Goal: Task Accomplishment & Management: Use online tool/utility

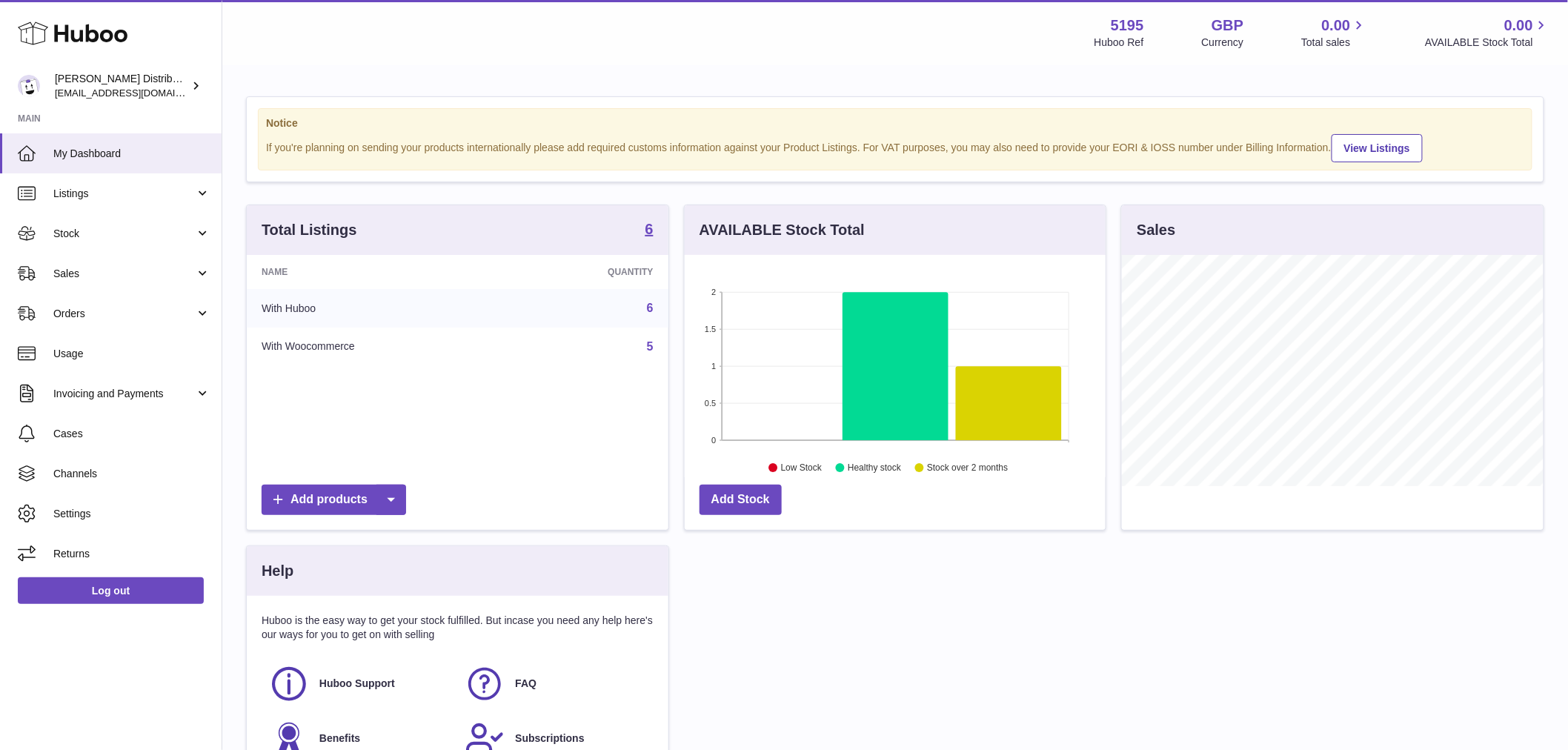
scroll to position [232, 420]
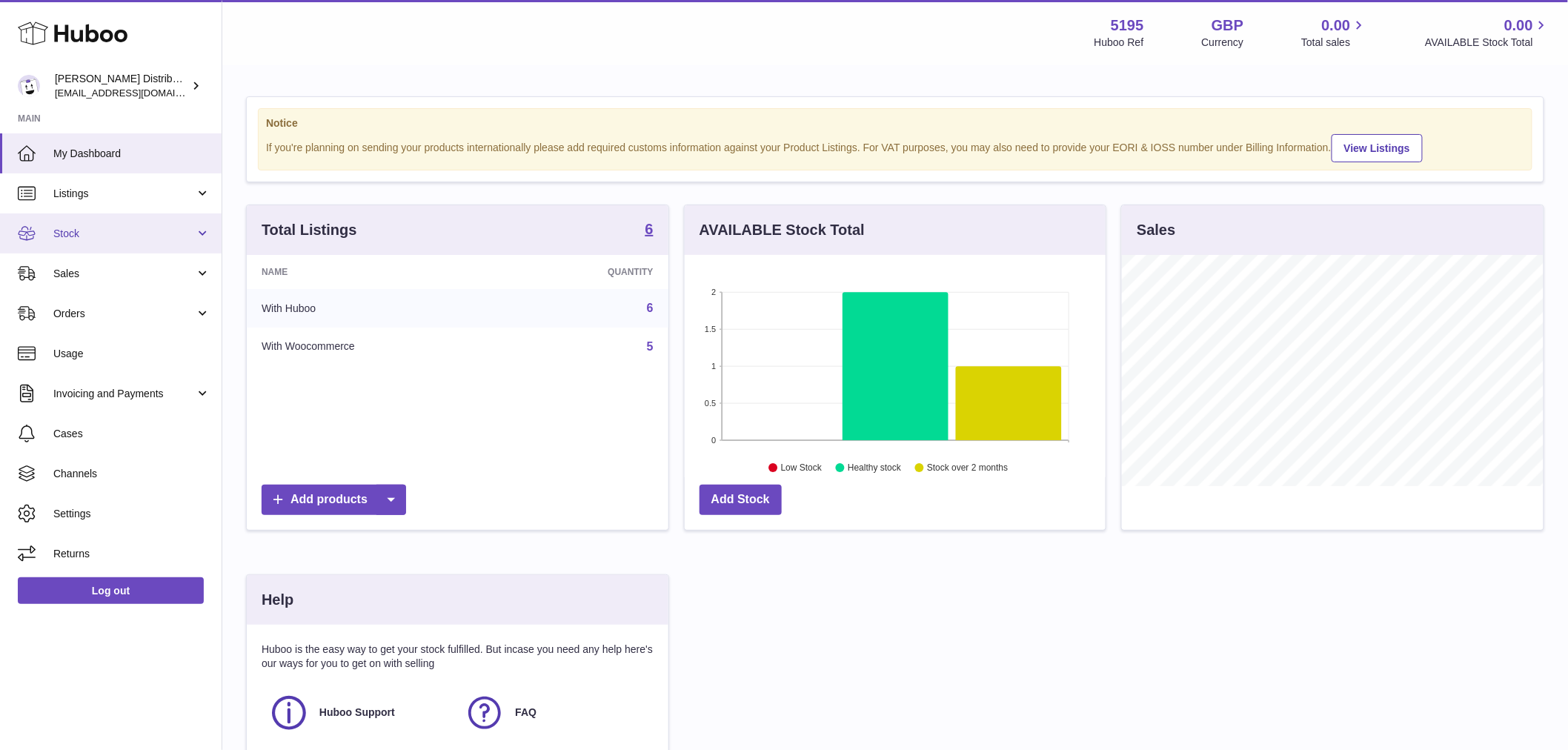
click at [61, 228] on span "Stock" at bounding box center [124, 234] width 142 height 14
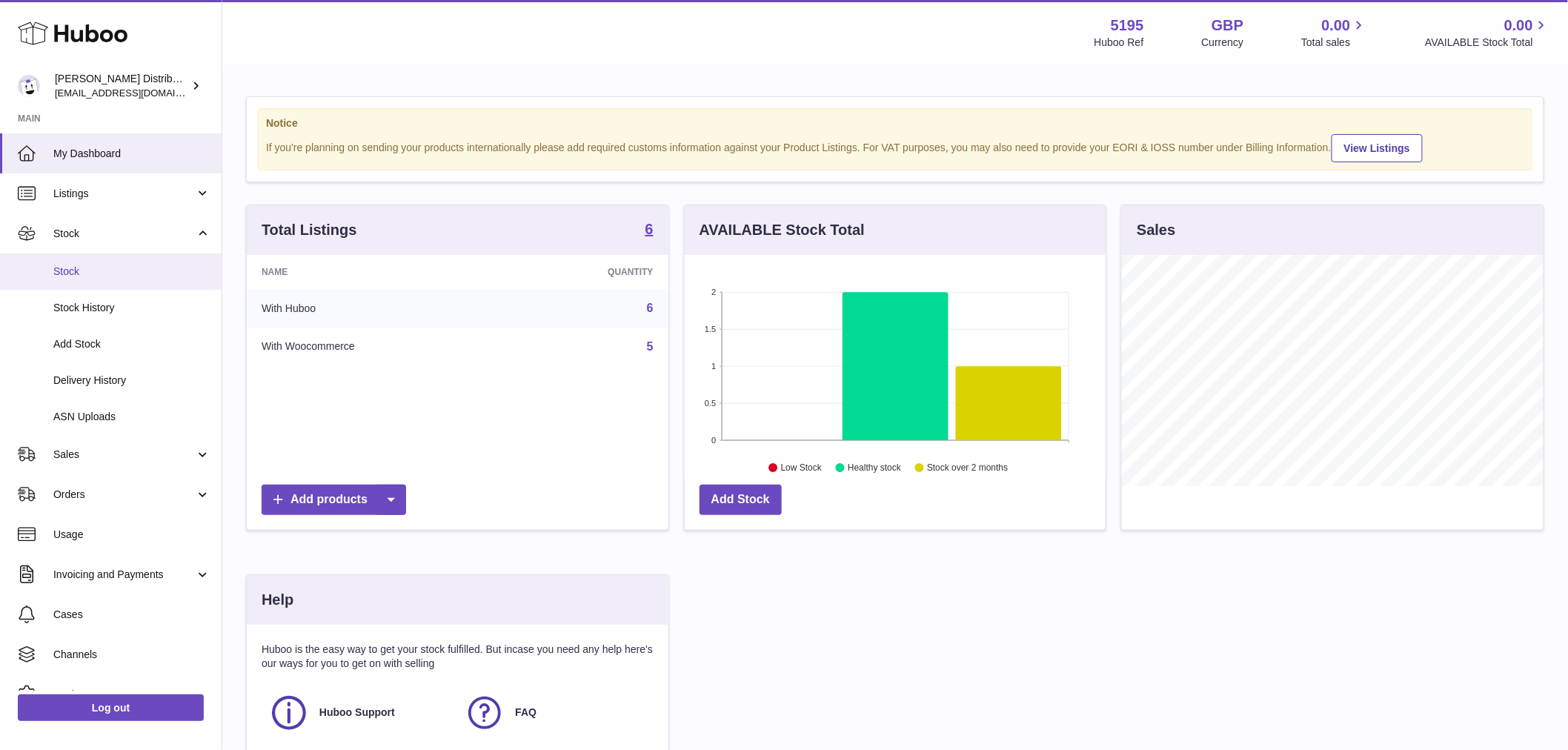
click at [85, 272] on span "Stock" at bounding box center [131, 272] width 157 height 14
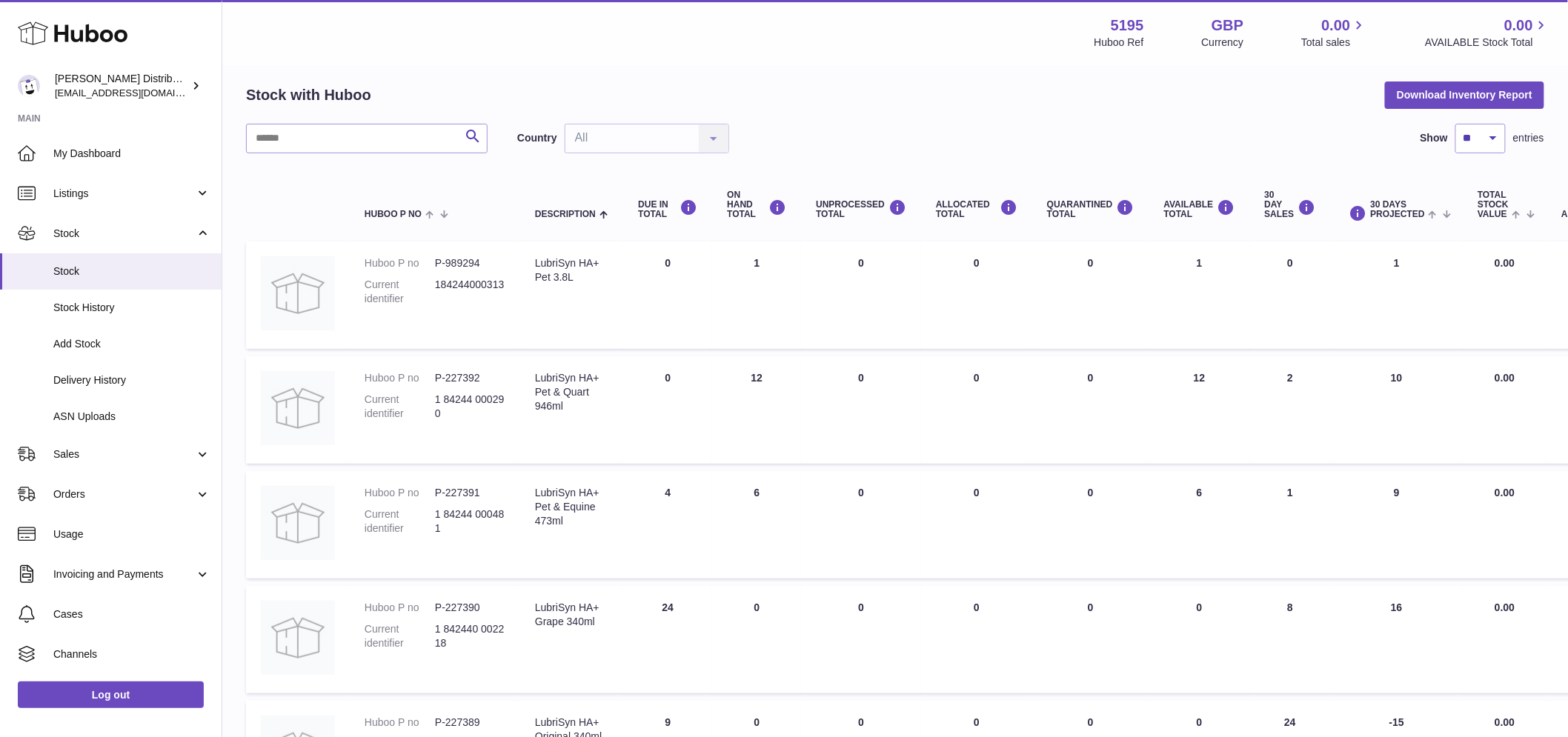
scroll to position [82, 0]
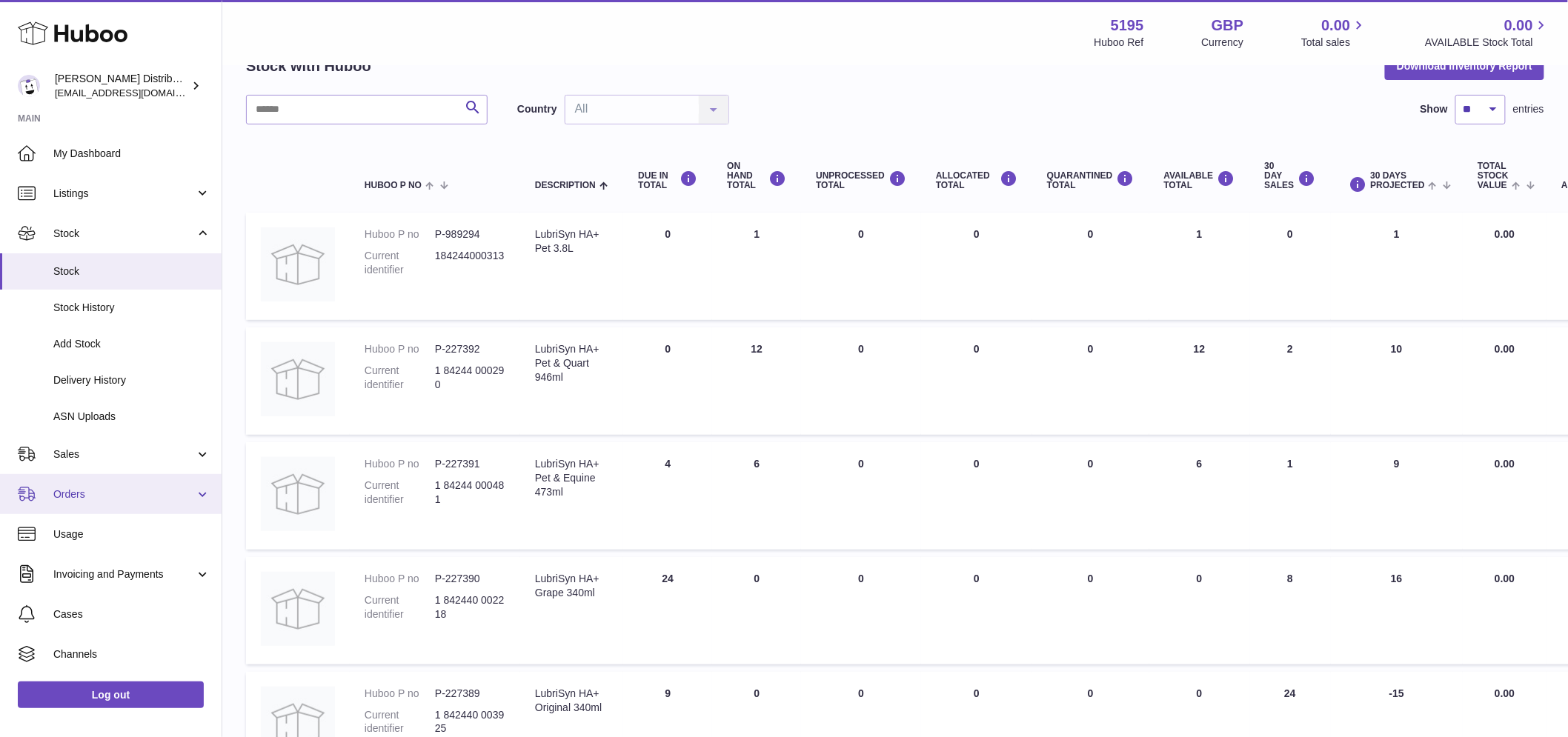
click at [65, 484] on link "Orders" at bounding box center [111, 494] width 222 height 40
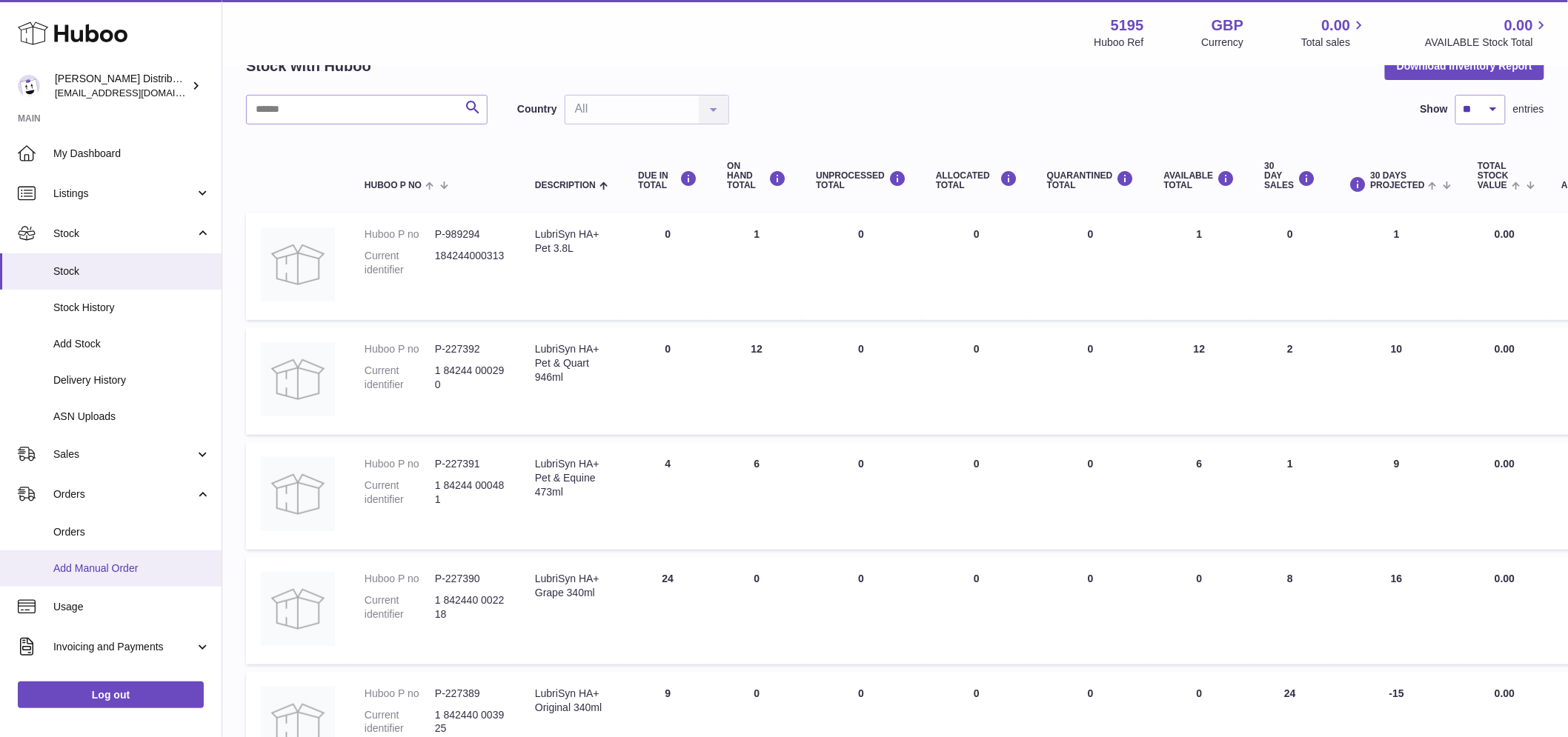
click at [116, 568] on span "Add Manual Order" at bounding box center [131, 568] width 157 height 14
